Goal: Transaction & Acquisition: Purchase product/service

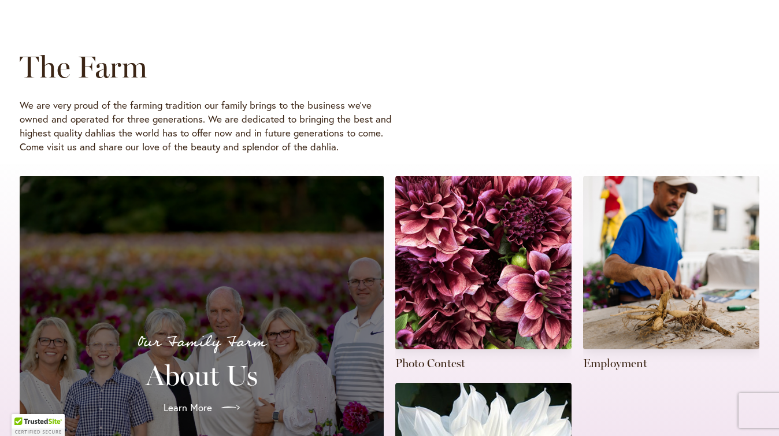
scroll to position [86, 0]
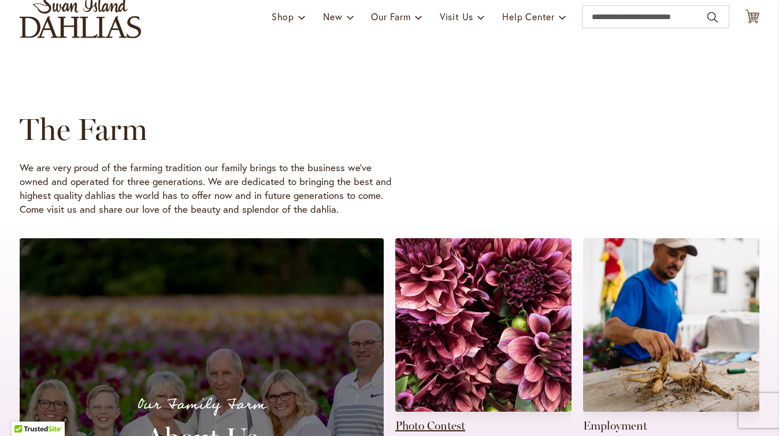
click at [492, 333] on link at bounding box center [483, 335] width 176 height 195
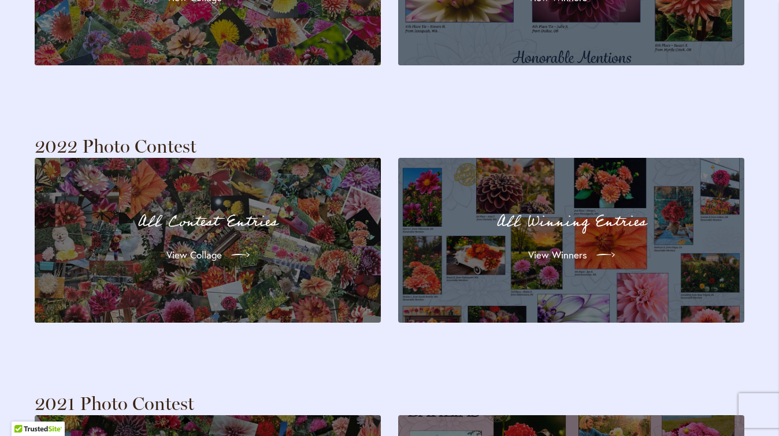
scroll to position [2243, 0]
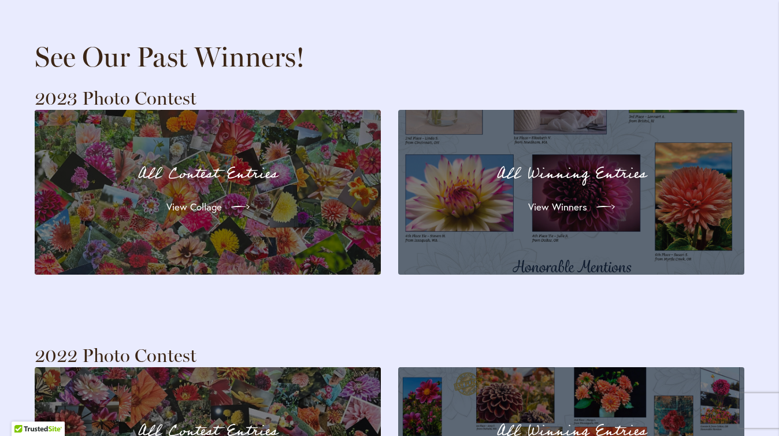
click at [521, 211] on div "All Winning Entries View Winners" at bounding box center [571, 192] width 305 height 123
click at [559, 200] on span "View Winners" at bounding box center [556, 207] width 59 height 14
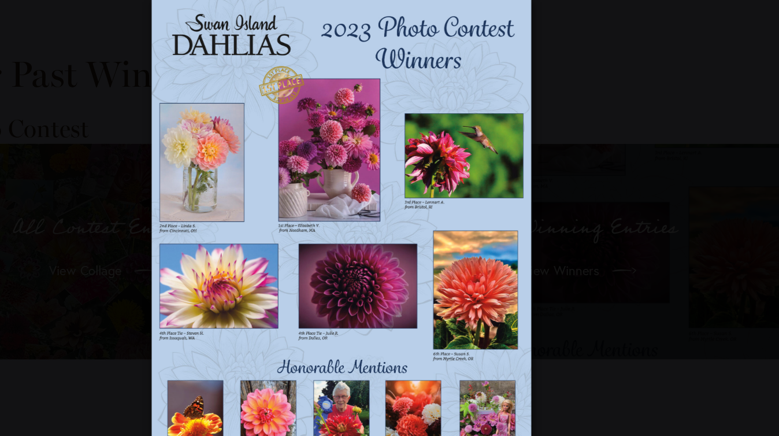
click at [621, 220] on div at bounding box center [389, 218] width 779 height 436
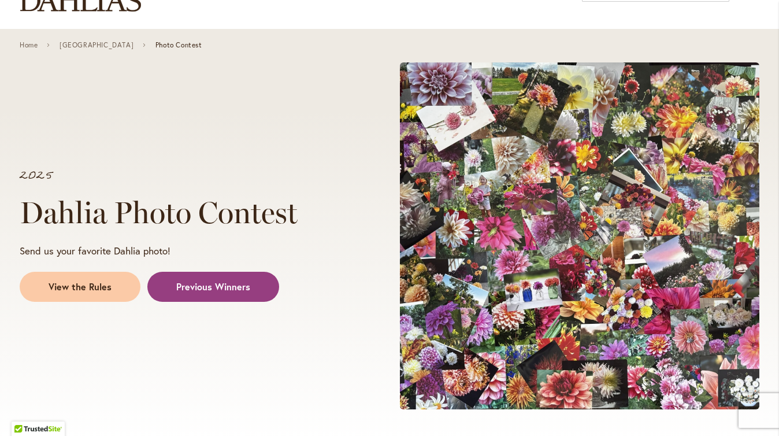
scroll to position [0, 0]
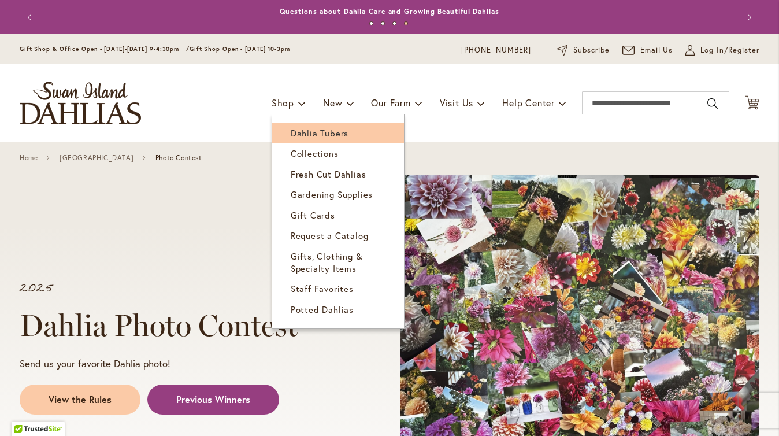
click at [299, 132] on span "Dahlia Tubers" at bounding box center [320, 133] width 58 height 12
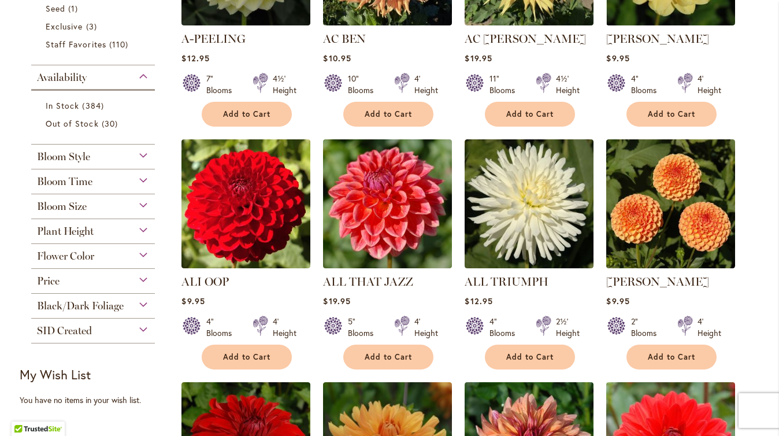
scroll to position [414, 0]
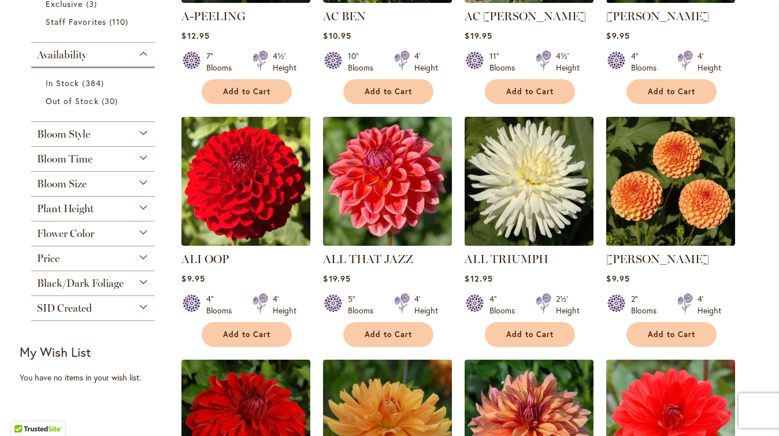
click at [142, 228] on div "Flower Color" at bounding box center [93, 230] width 124 height 18
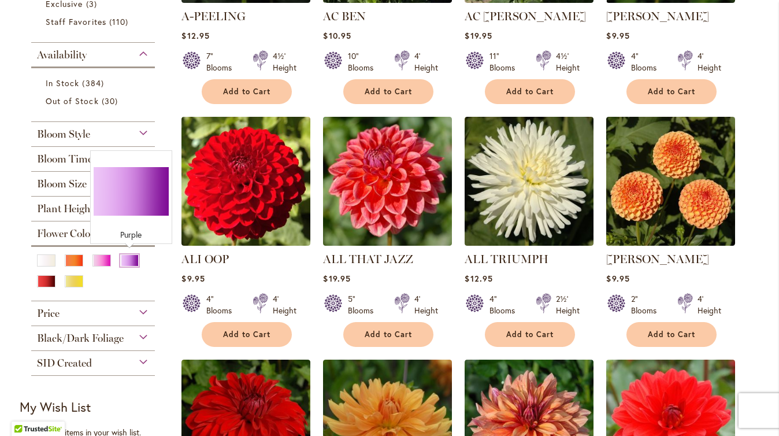
click at [134, 261] on div "Purple" at bounding box center [129, 260] width 18 height 12
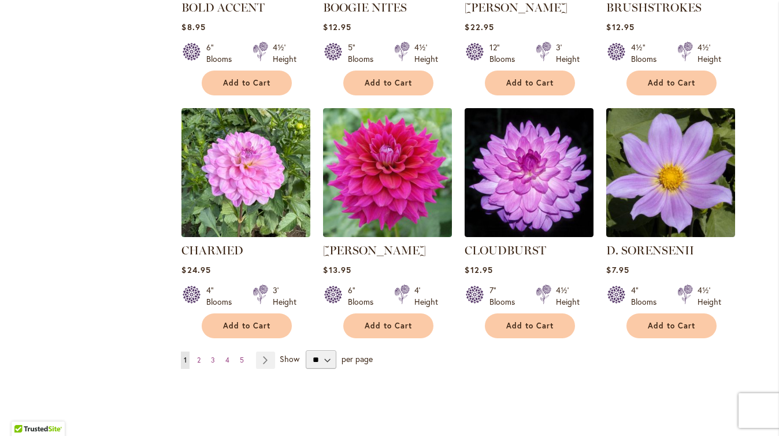
scroll to position [890, 0]
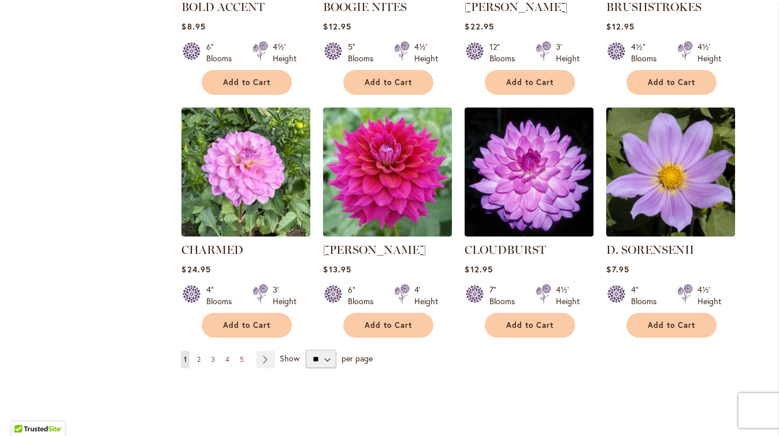
click at [198, 355] on span "2" at bounding box center [198, 359] width 3 height 9
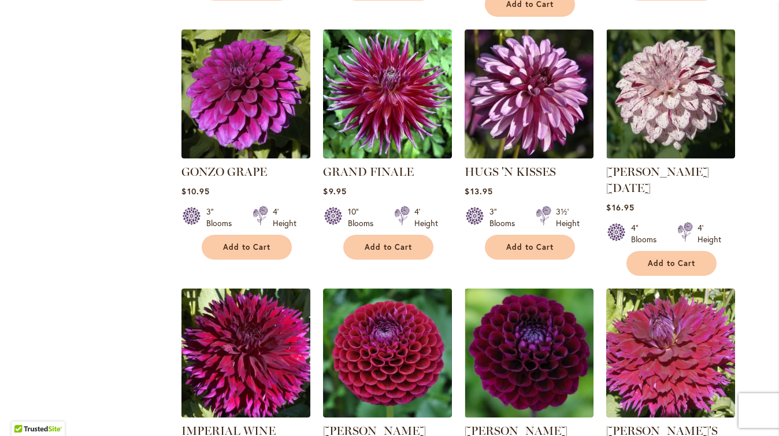
scroll to position [941, 0]
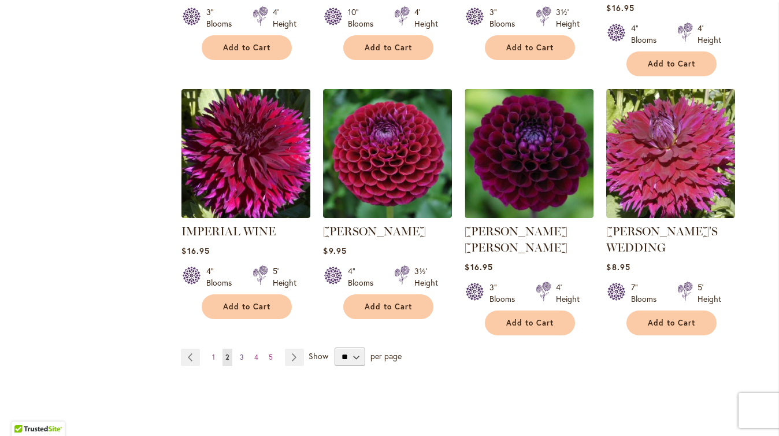
click at [241, 352] on span "3" at bounding box center [242, 356] width 4 height 9
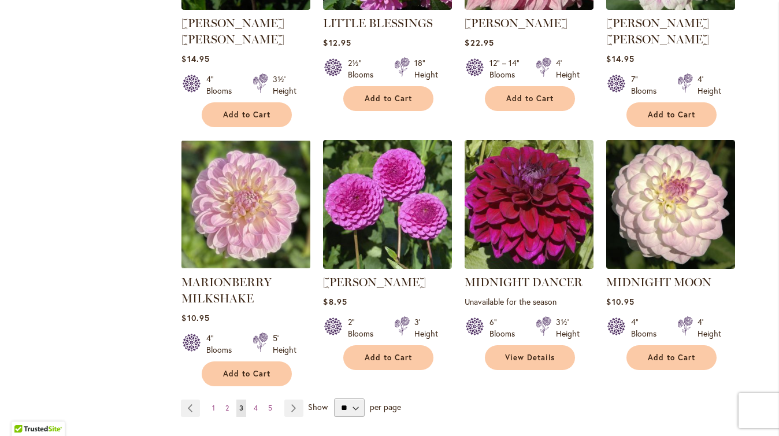
scroll to position [890, 0]
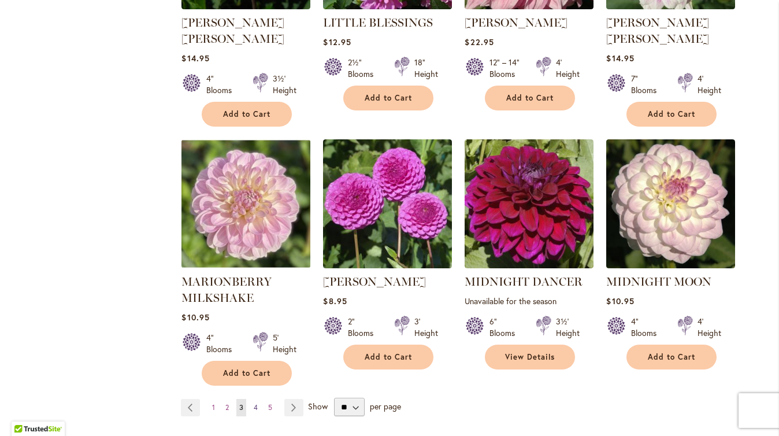
click at [259, 399] on link "Page 4" at bounding box center [256, 407] width 10 height 17
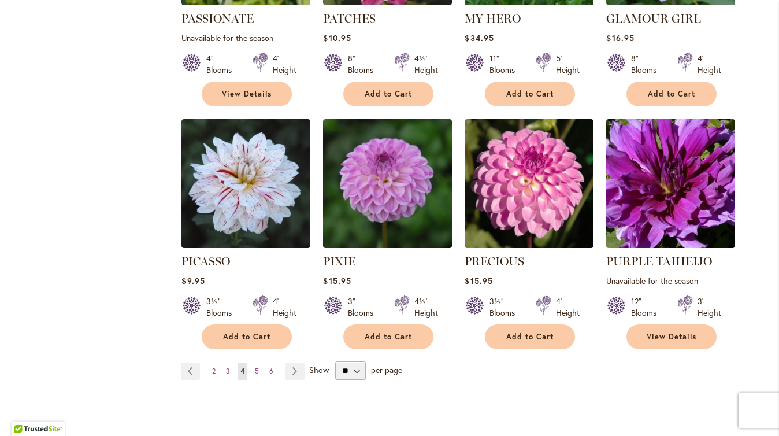
scroll to position [905, 0]
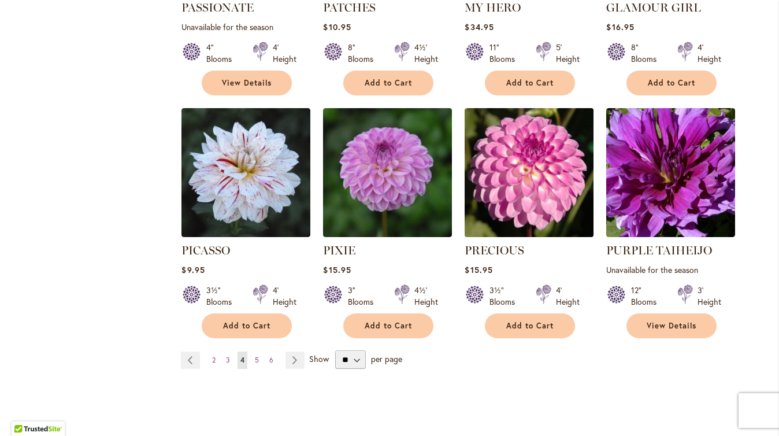
click at [570, 173] on img at bounding box center [529, 172] width 135 height 135
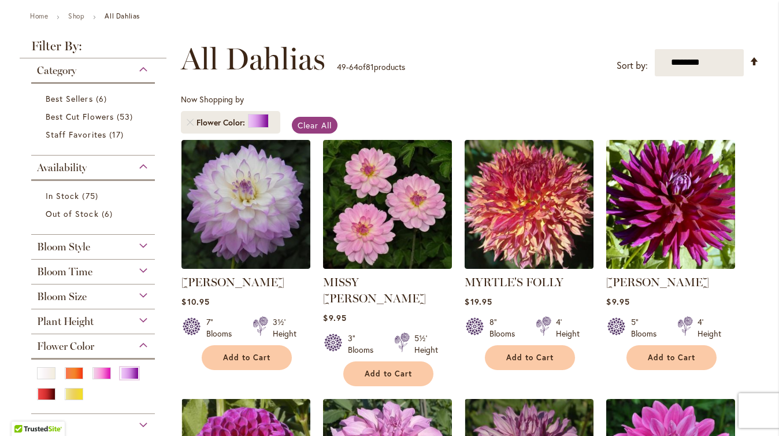
scroll to position [187, 0]
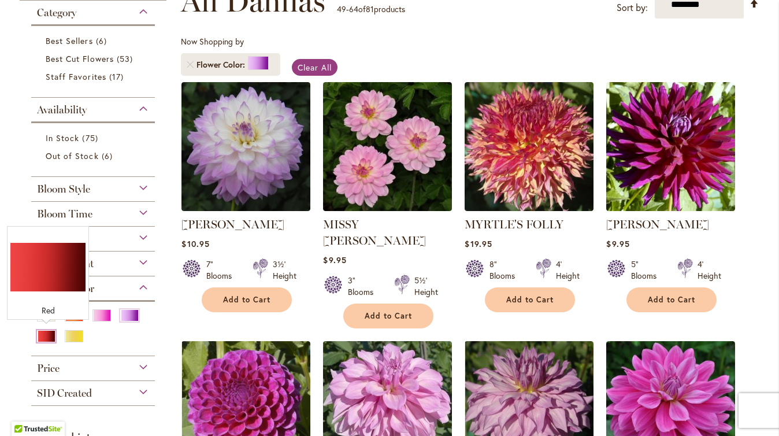
click at [45, 331] on div "Red" at bounding box center [46, 336] width 18 height 12
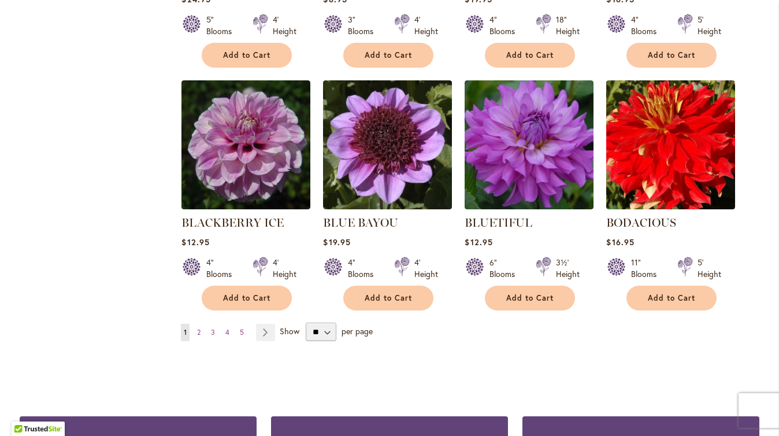
scroll to position [920, 0]
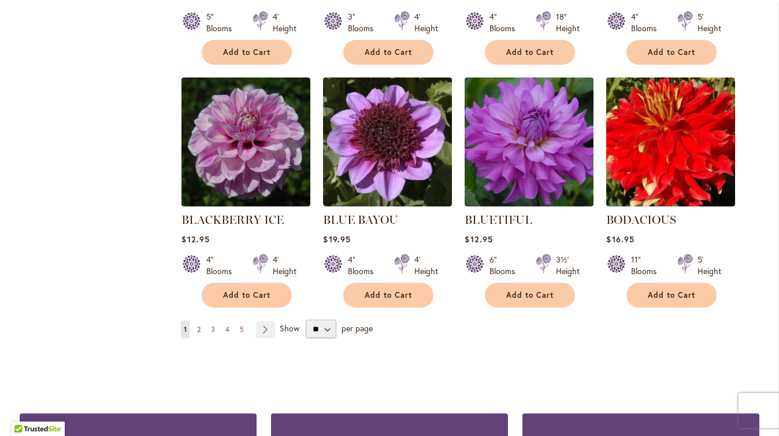
click at [200, 325] on span "2" at bounding box center [198, 329] width 3 height 9
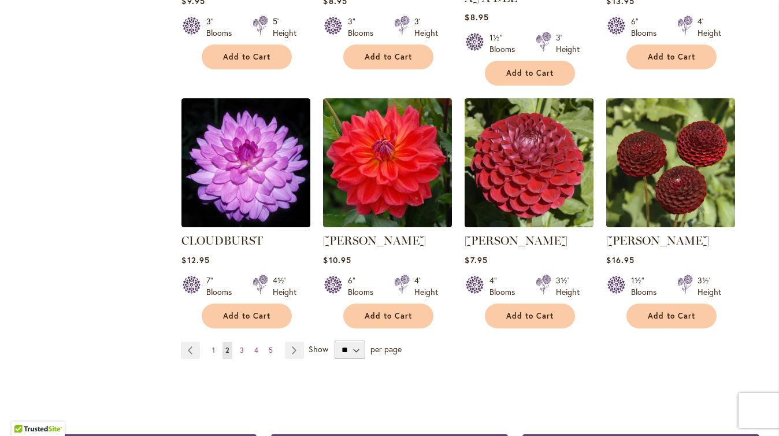
scroll to position [916, 0]
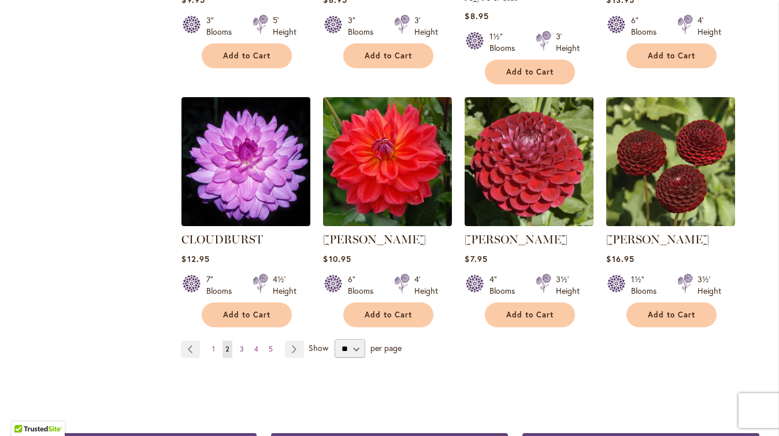
click at [242, 344] on span "3" at bounding box center [242, 348] width 4 height 9
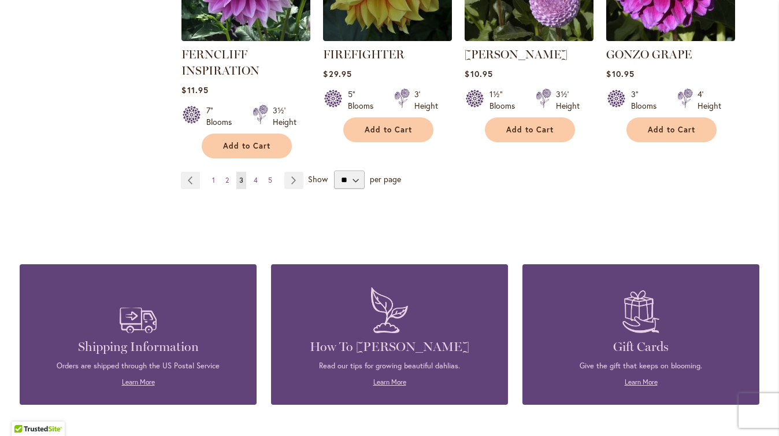
scroll to position [1107, 0]
